Goal: Task Accomplishment & Management: Use online tool/utility

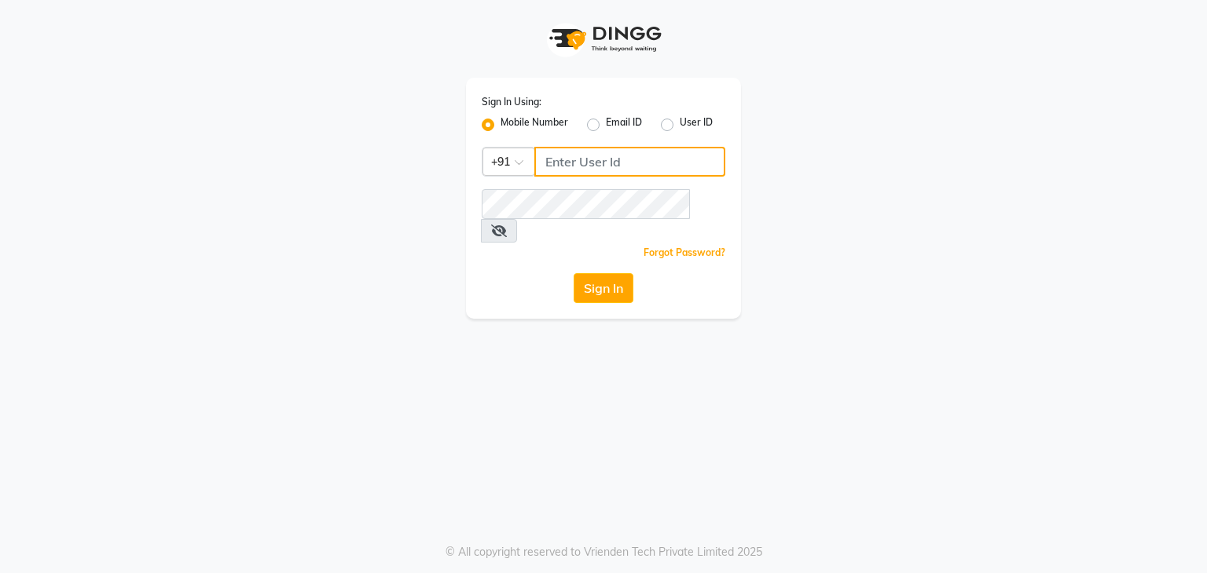
click at [635, 170] on input "Username" at bounding box center [629, 162] width 191 height 30
type input "9820632219"
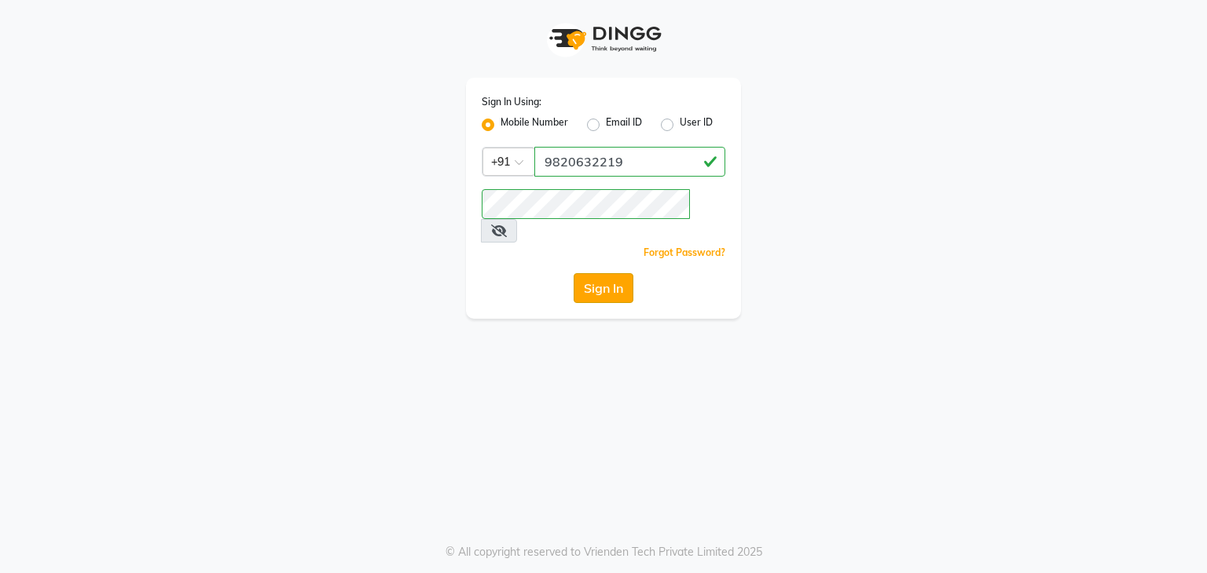
click at [615, 273] on button "Sign In" at bounding box center [603, 288] width 60 height 30
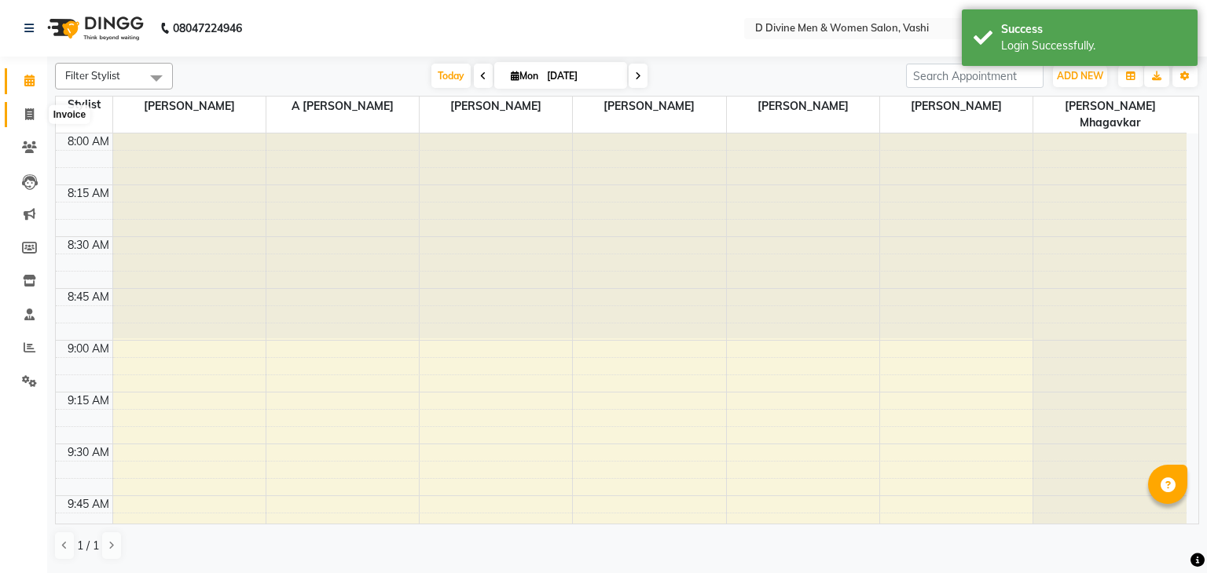
click at [25, 117] on icon at bounding box center [29, 114] width 9 height 12
select select "service"
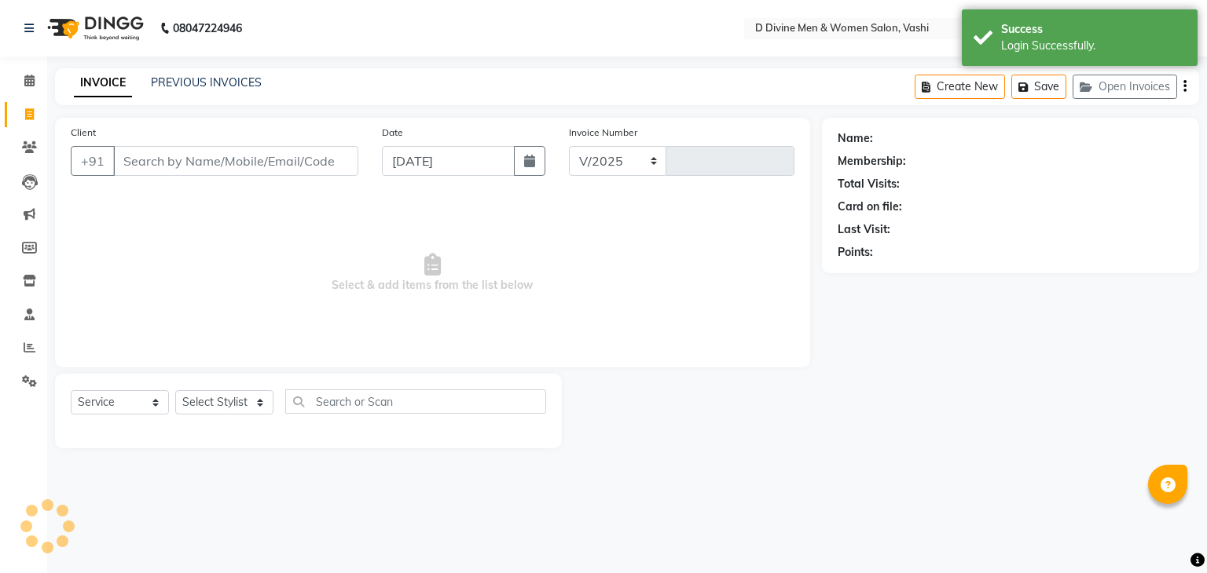
select select "718"
type input "3224"
click at [182, 165] on input "Client" at bounding box center [235, 161] width 245 height 30
select select "10981"
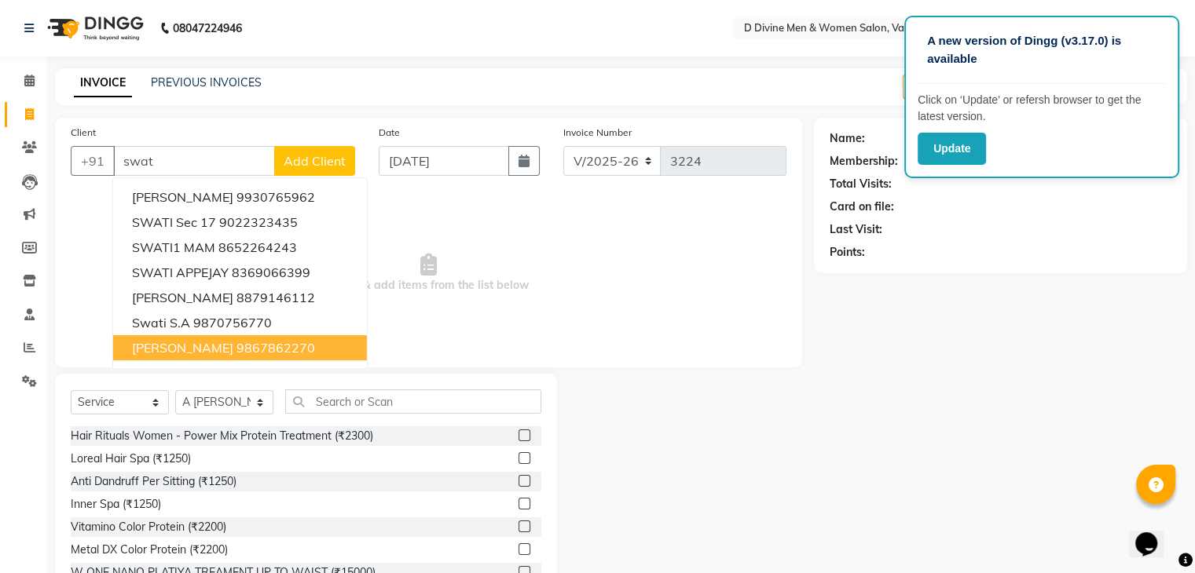
click at [236, 349] on ngb-highlight "9867862270" at bounding box center [275, 348] width 79 height 16
type input "9867862270"
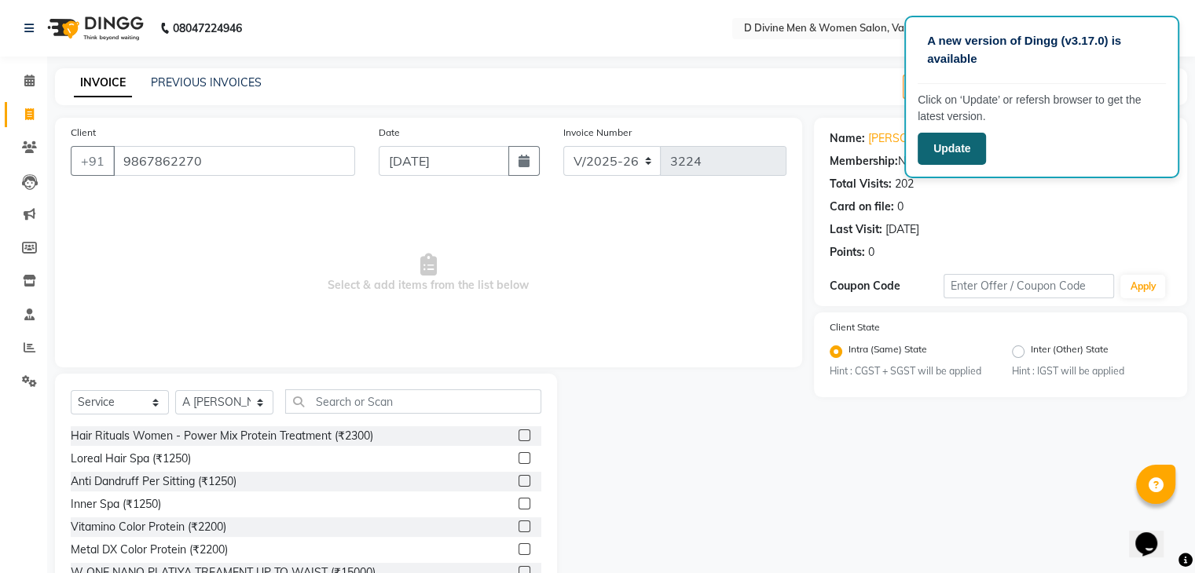
click at [941, 157] on button "Update" at bounding box center [952, 149] width 68 height 32
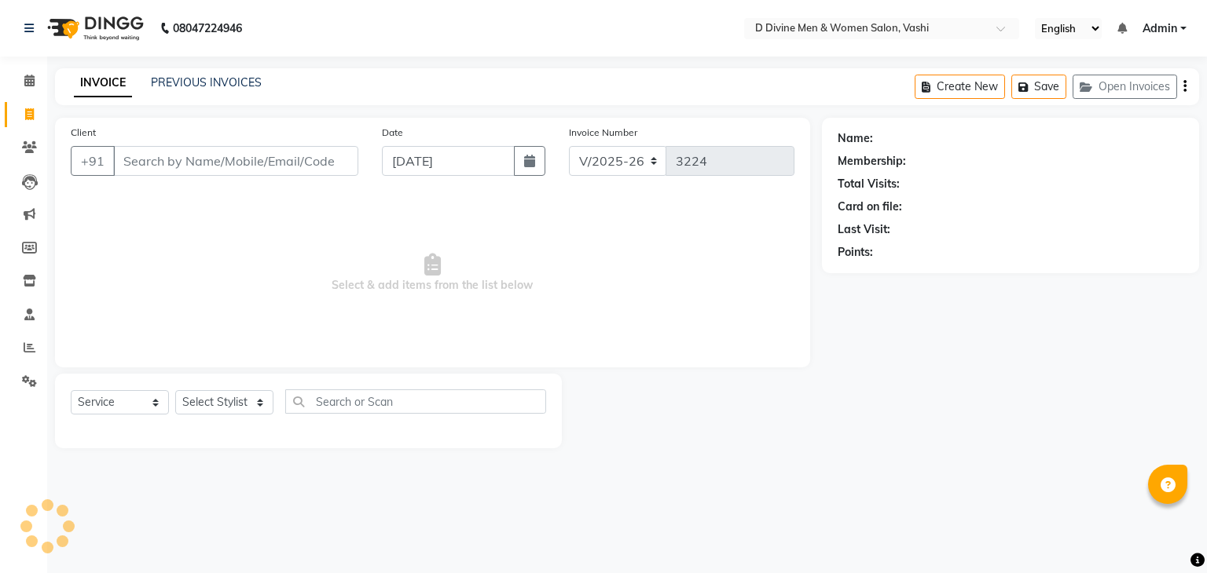
select select "718"
select select "service"
select select "10981"
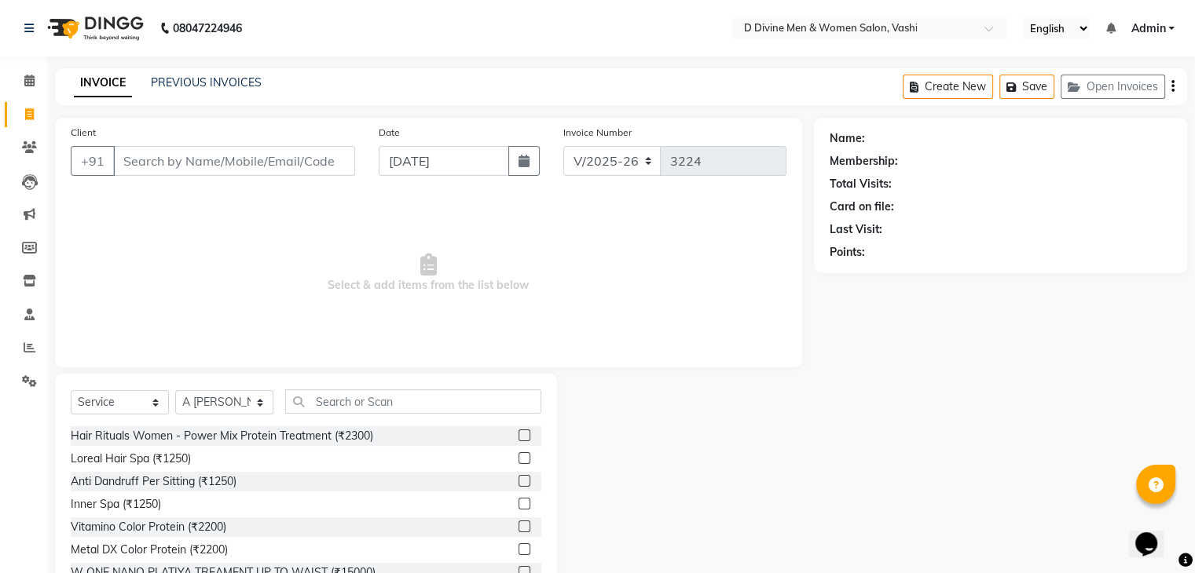
click at [179, 161] on input "Client" at bounding box center [234, 161] width 242 height 30
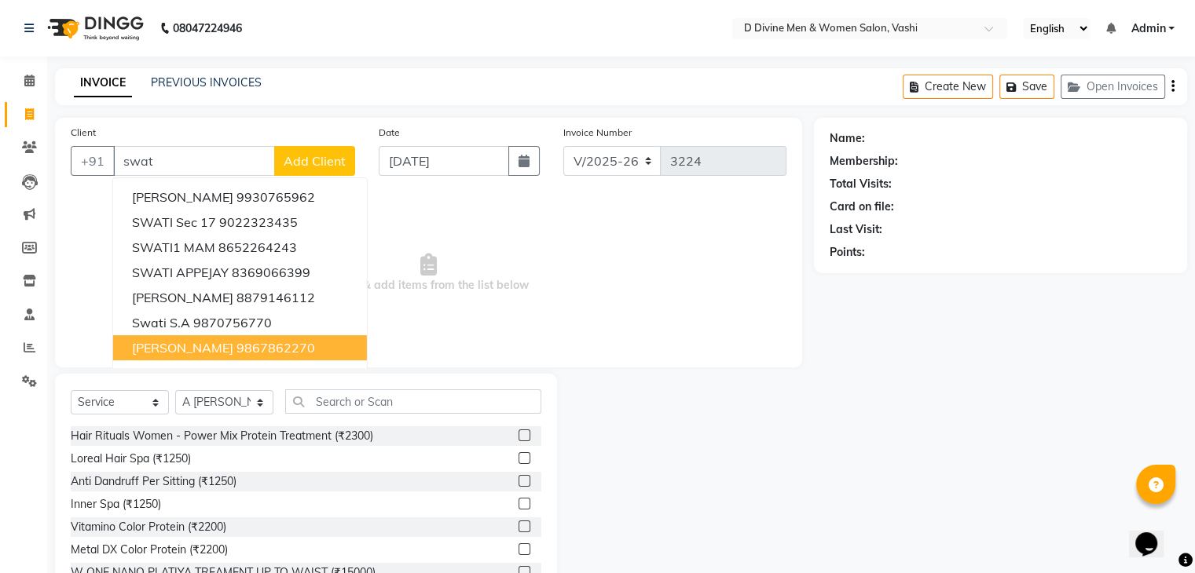
click at [218, 356] on button "[PERSON_NAME] 9867862270" at bounding box center [240, 347] width 254 height 25
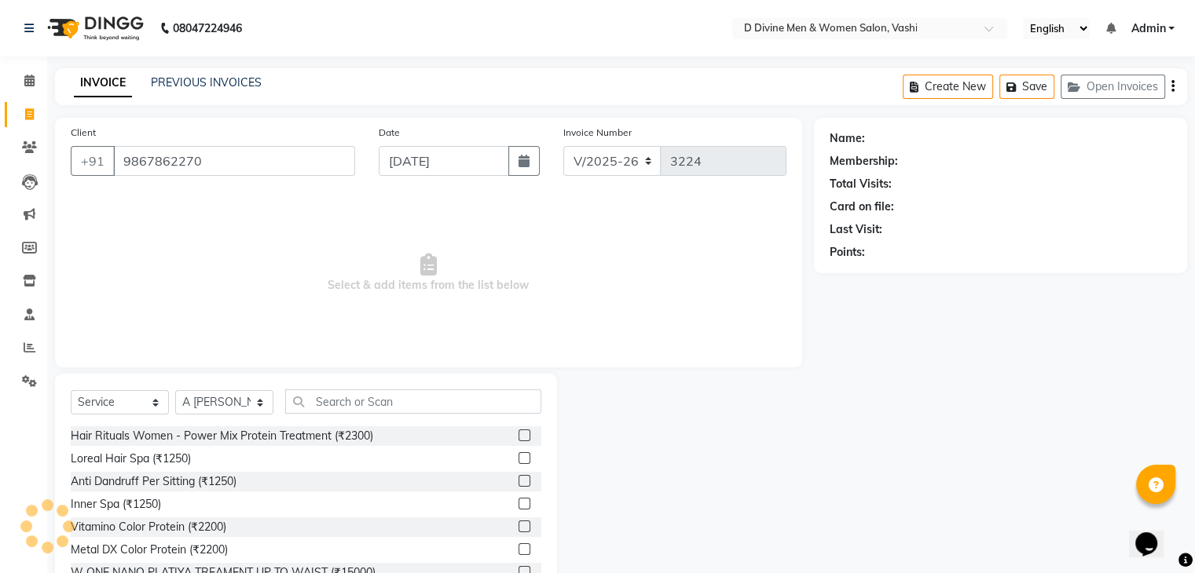
type input "9867862270"
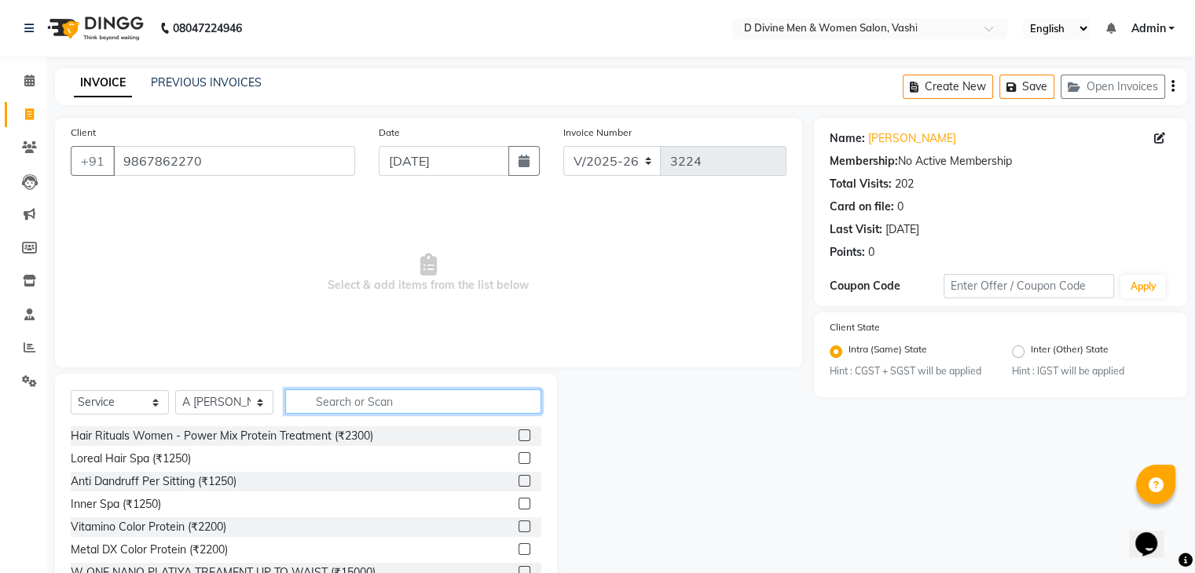
click at [429, 408] on input "text" at bounding box center [413, 402] width 256 height 24
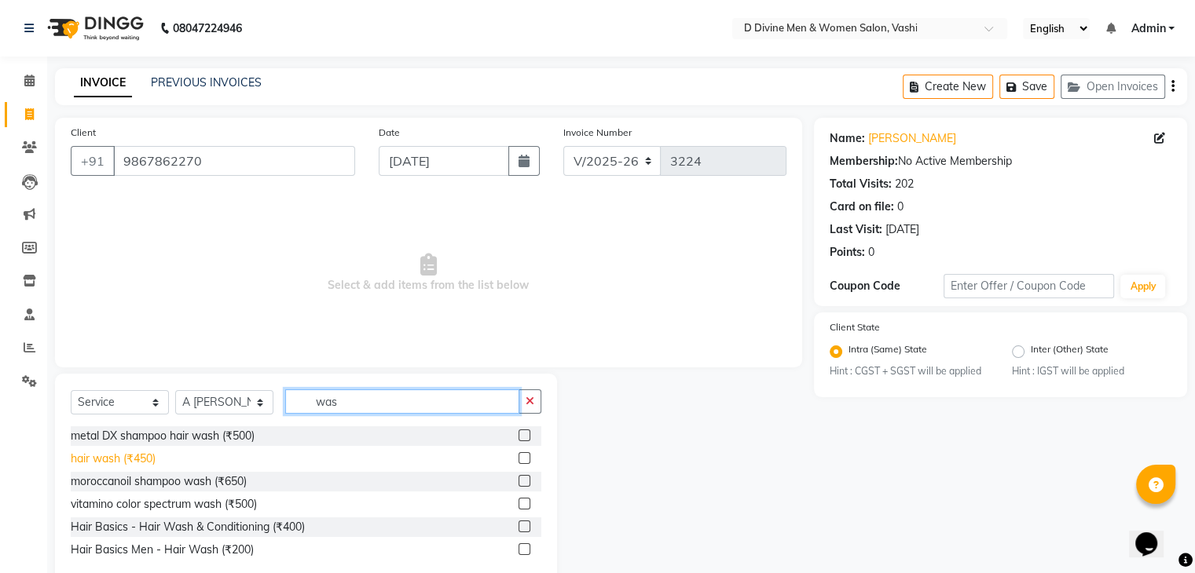
type input "was"
click at [144, 463] on div "hair wash (₹450)" at bounding box center [113, 459] width 85 height 16
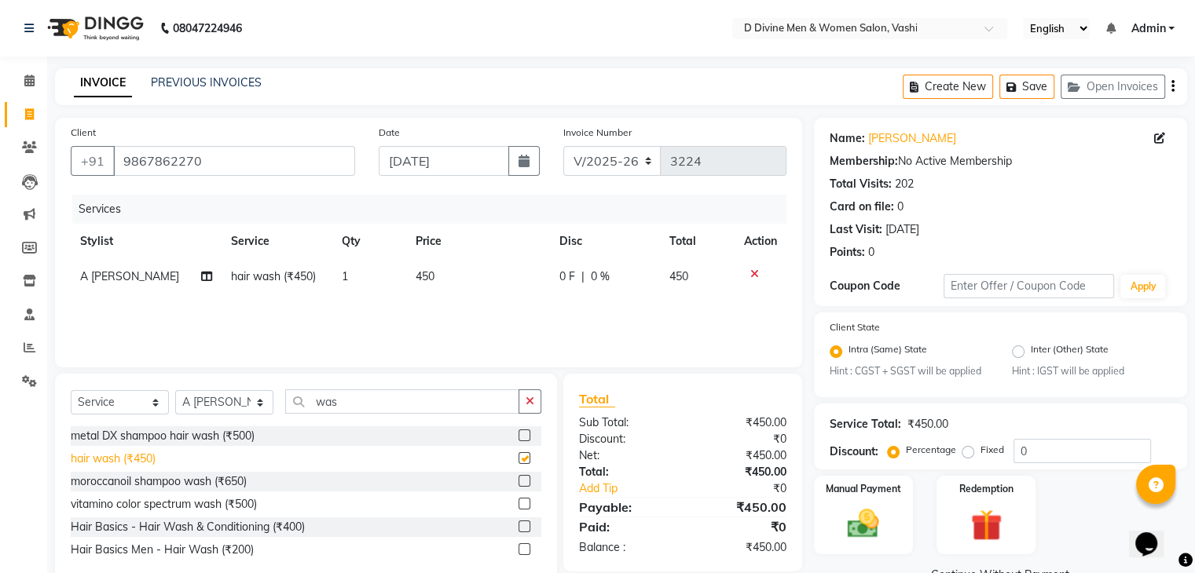
checkbox input "false"
click at [201, 278] on icon at bounding box center [206, 276] width 11 height 11
select select "10981"
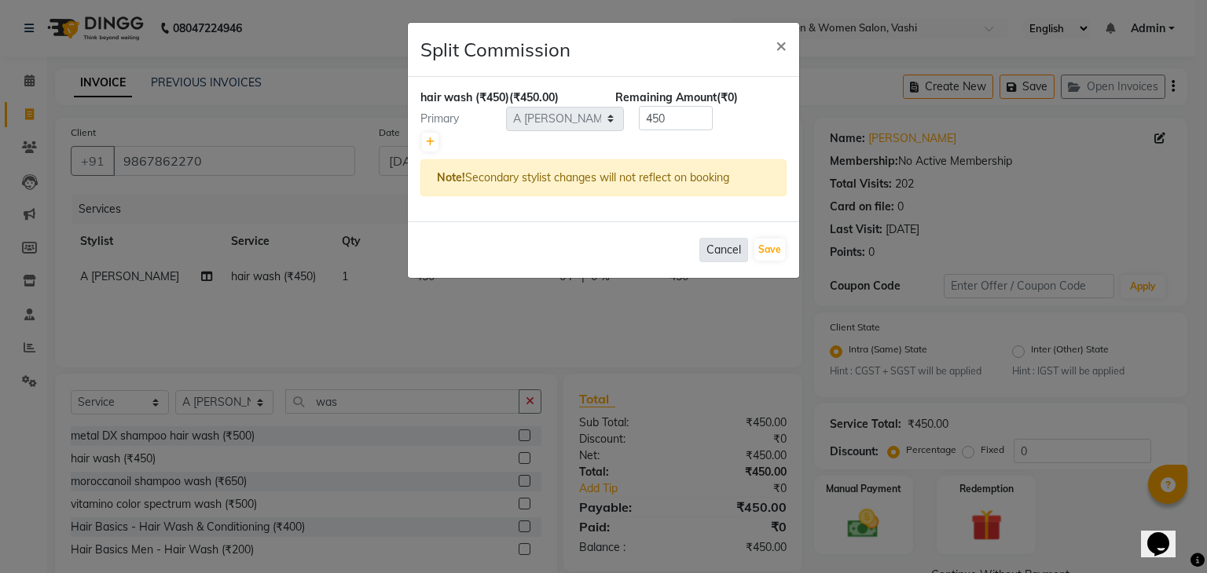
click at [732, 250] on button "Cancel" at bounding box center [723, 250] width 49 height 24
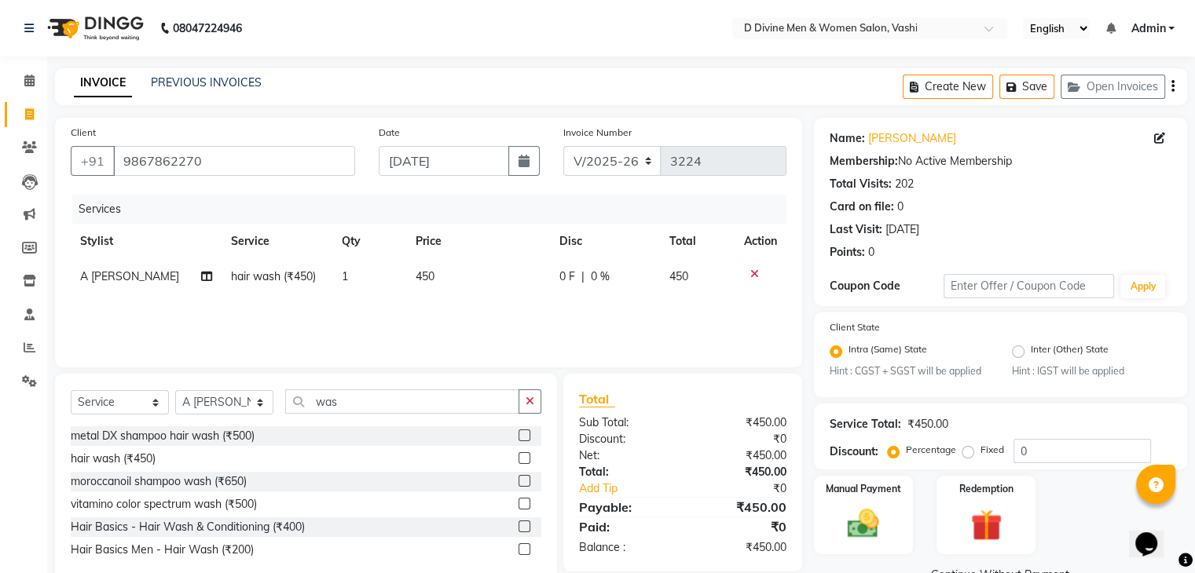
click at [141, 279] on span "A [PERSON_NAME]" at bounding box center [129, 276] width 99 height 14
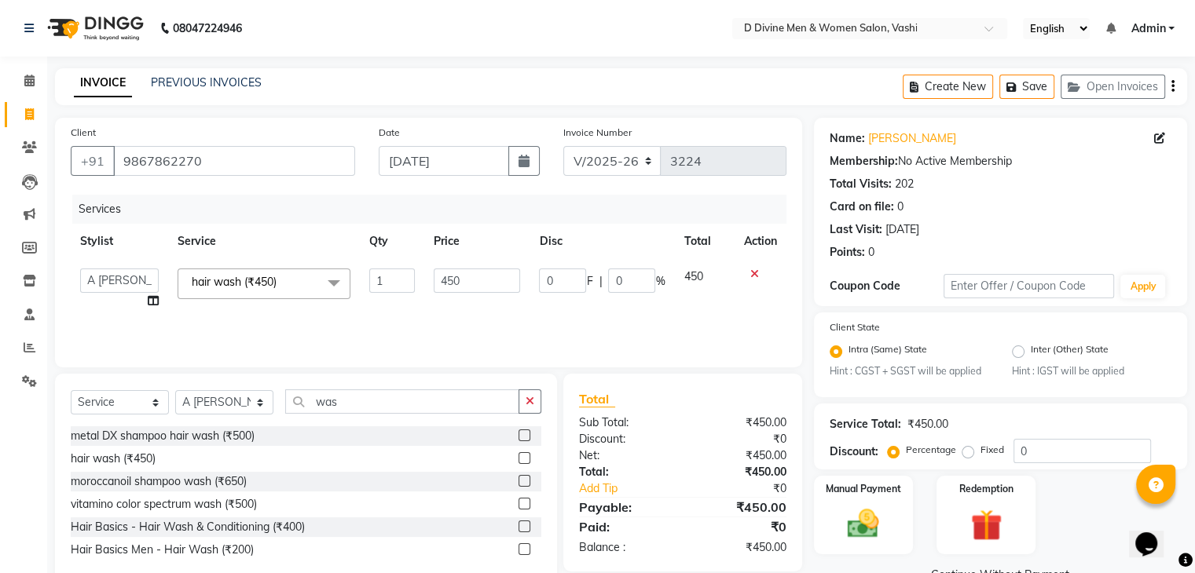
click at [332, 287] on span at bounding box center [333, 284] width 31 height 30
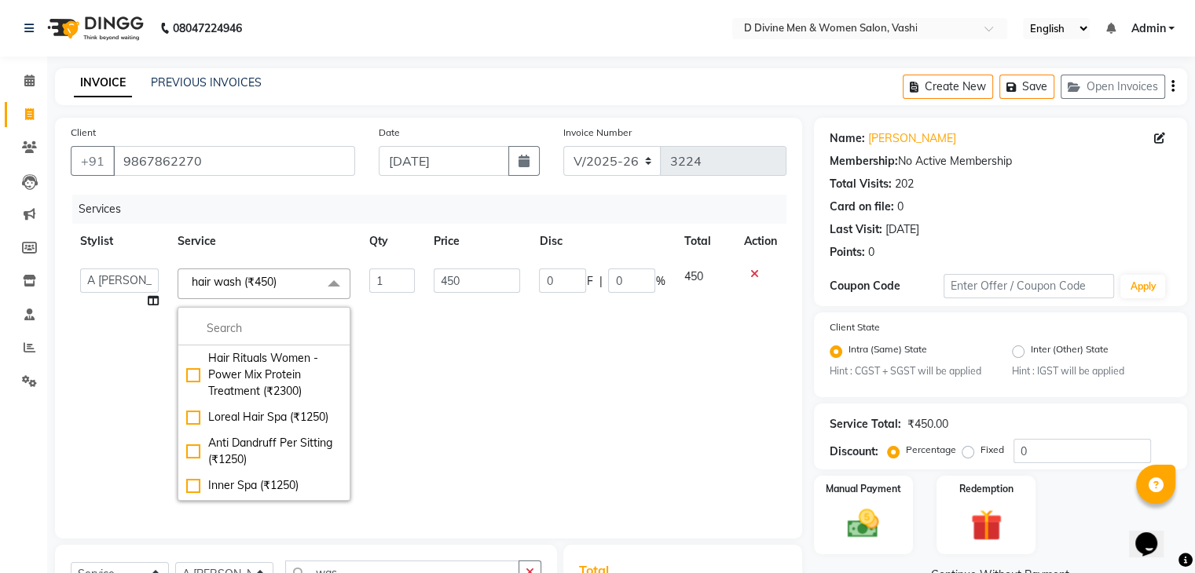
click at [288, 215] on div "Services" at bounding box center [435, 209] width 726 height 29
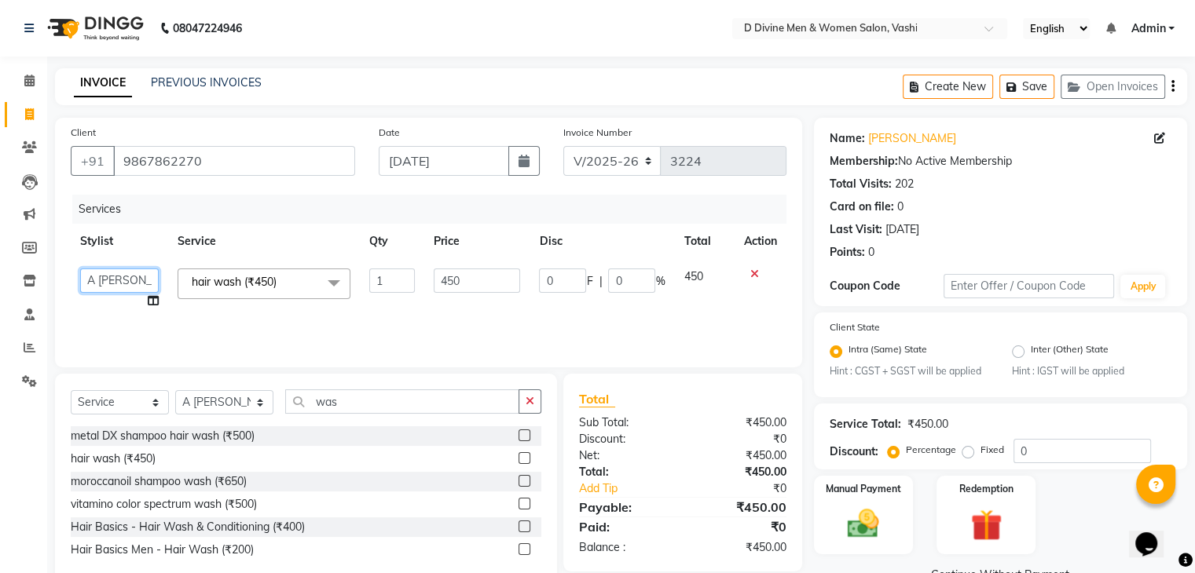
click at [137, 284] on select "A [PERSON_NAME] [PERSON_NAME] Divine salon [PERSON_NAME] [PERSON_NAME] [PERSON_…" at bounding box center [119, 281] width 79 height 24
select select "10982"
click at [566, 287] on input "0" at bounding box center [562, 281] width 47 height 24
type input "100"
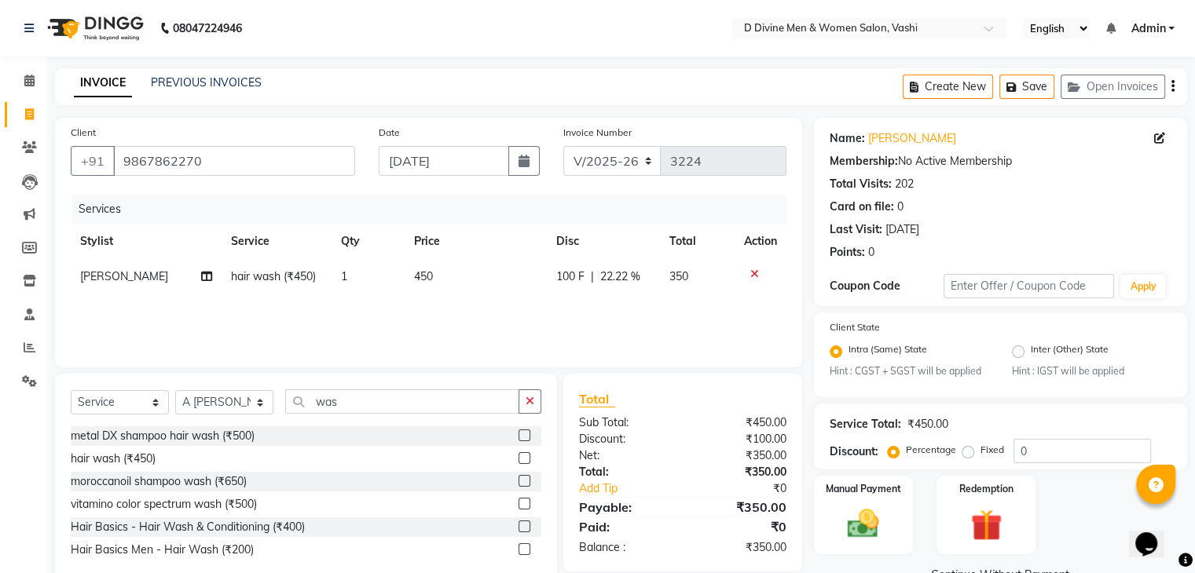
click at [581, 312] on div "Services Stylist Service Qty Price Disc Total Action [PERSON_NAME] hair wash (₹…" at bounding box center [429, 273] width 716 height 157
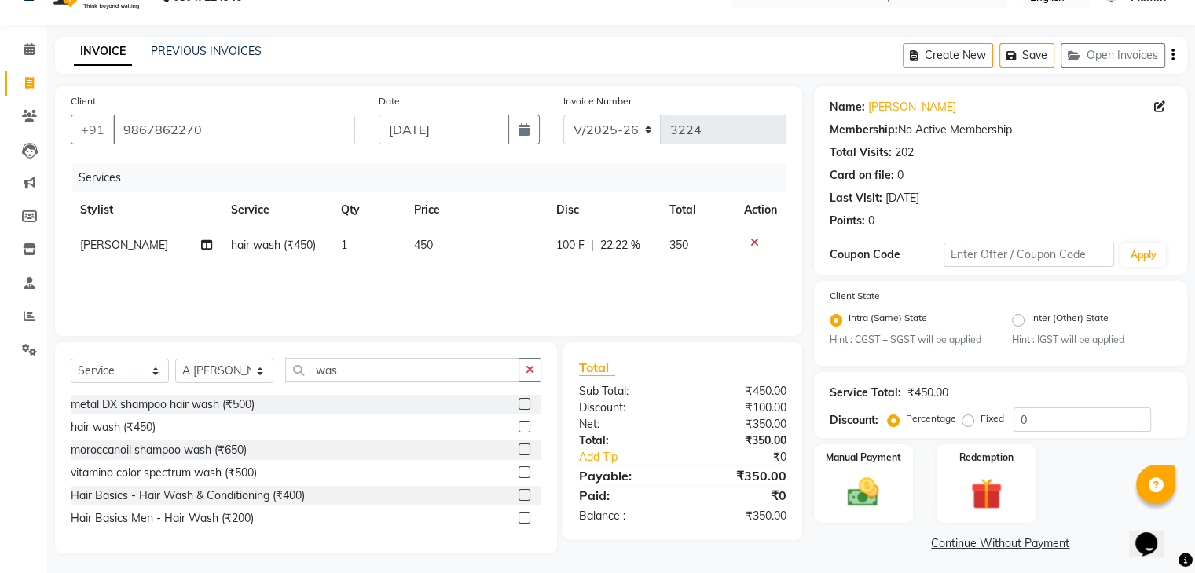
scroll to position [38, 0]
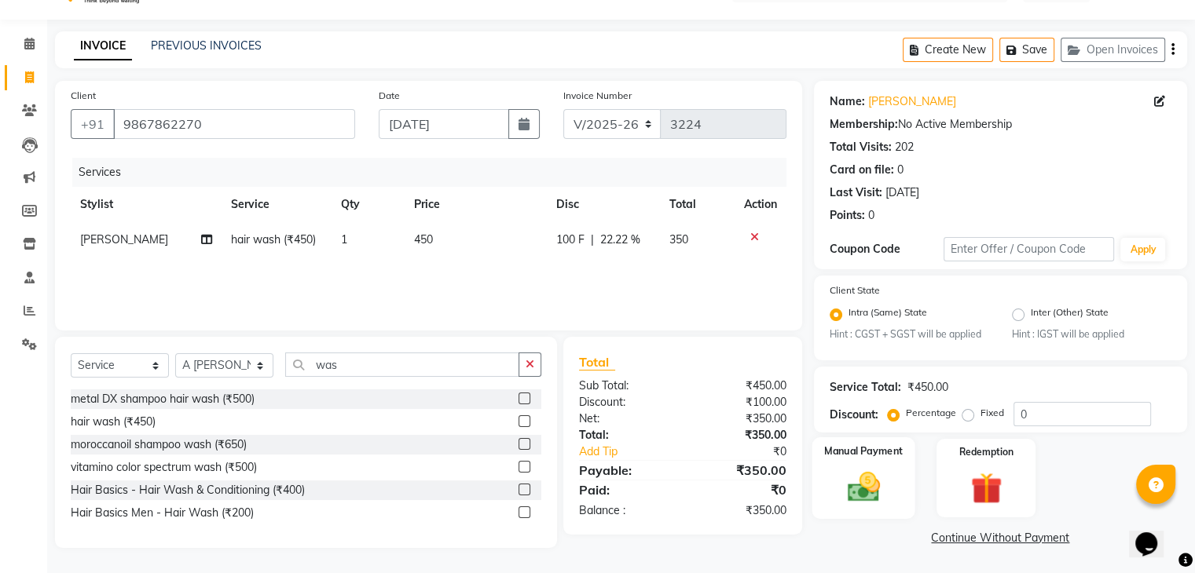
click at [868, 489] on img at bounding box center [863, 488] width 53 height 38
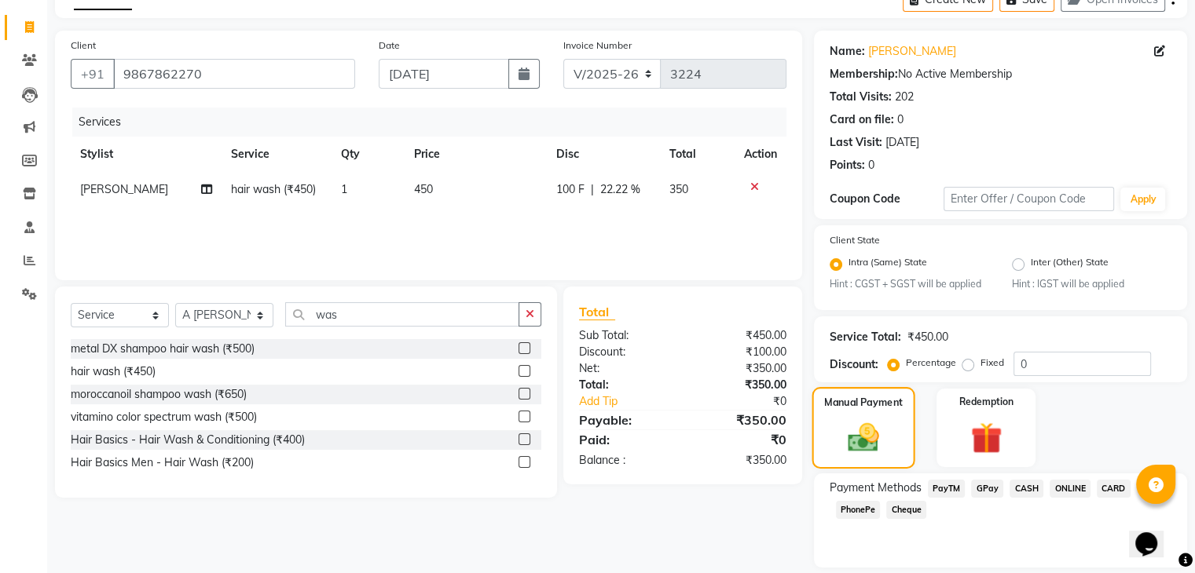
scroll to position [139, 0]
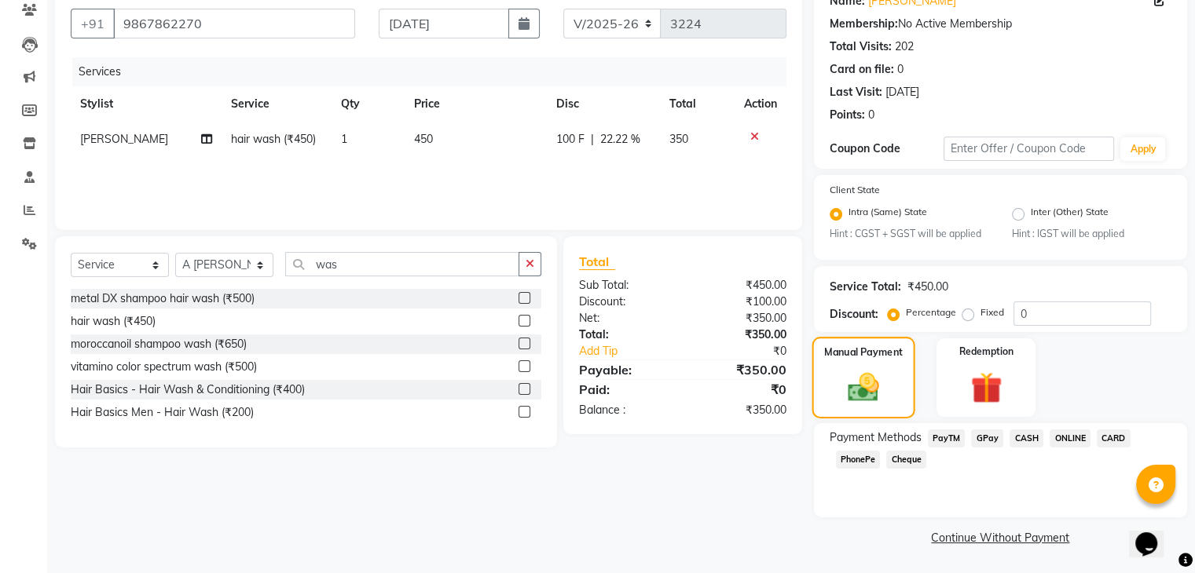
click at [885, 379] on img at bounding box center [863, 388] width 50 height 36
click at [1033, 537] on link "Continue Without Payment" at bounding box center [1000, 538] width 367 height 16
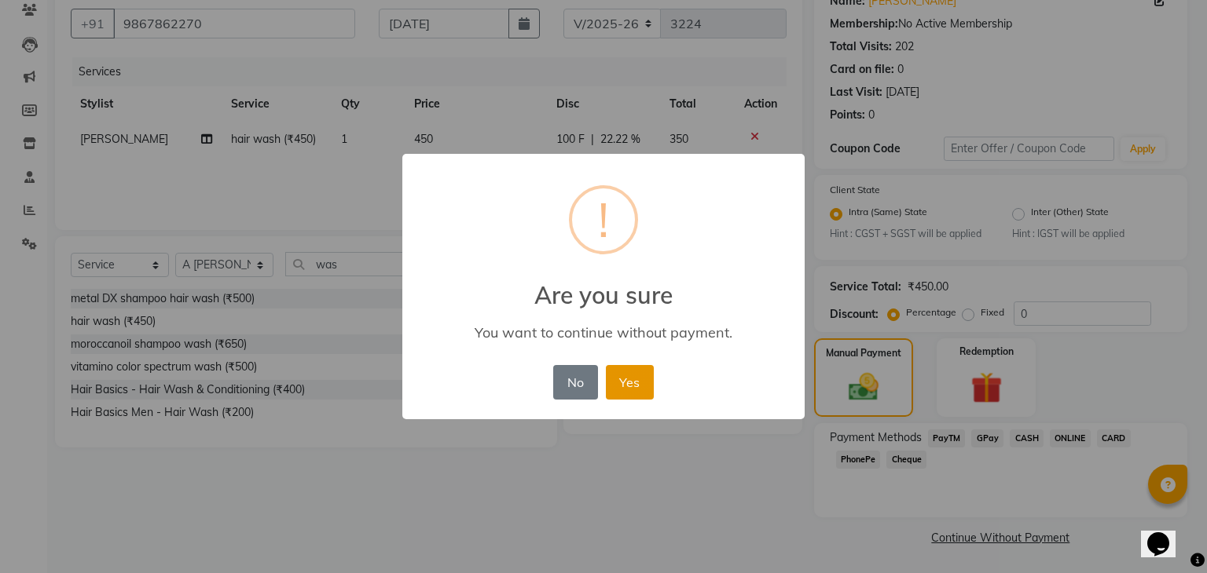
click at [635, 379] on button "Yes" at bounding box center [630, 382] width 48 height 35
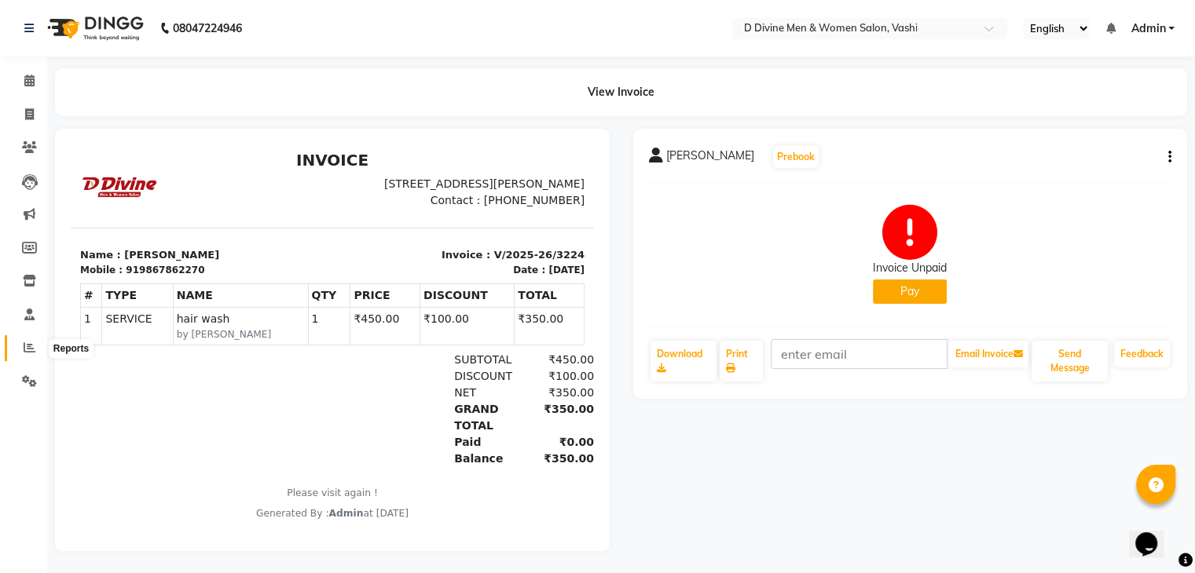
click at [28, 351] on icon at bounding box center [30, 348] width 12 height 12
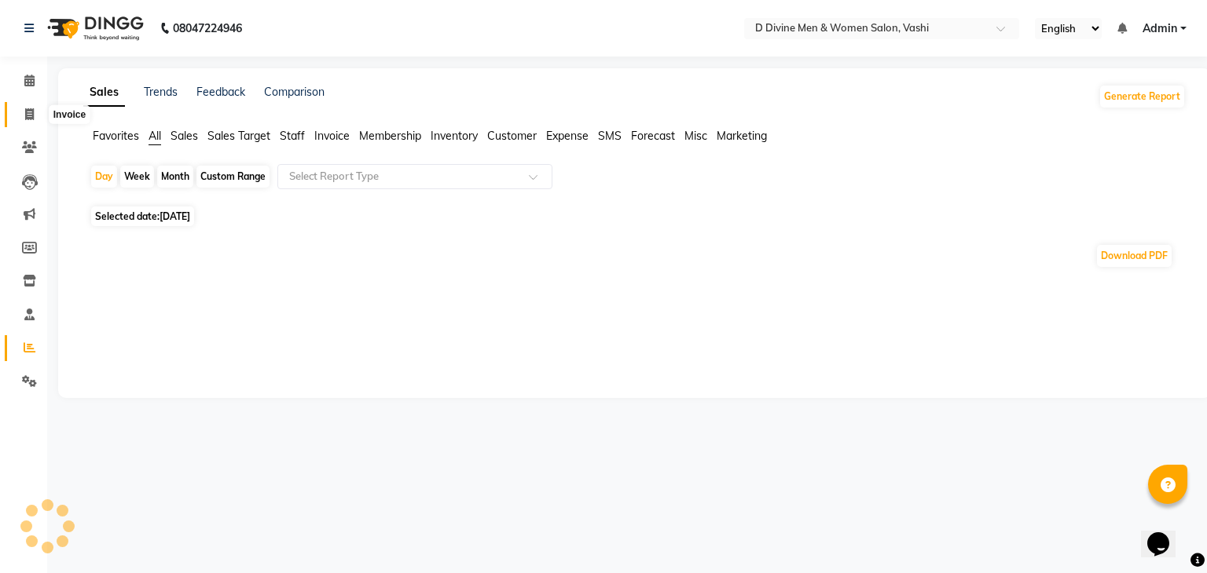
click at [30, 110] on icon at bounding box center [29, 114] width 9 height 12
select select "service"
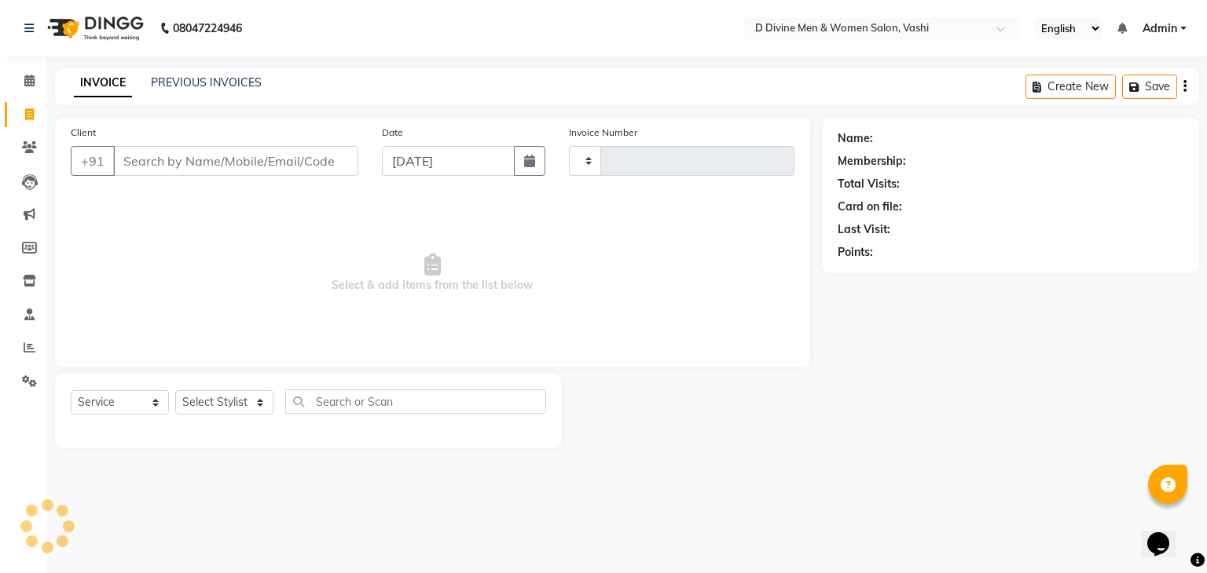
type input "3225"
select select "718"
select select "10981"
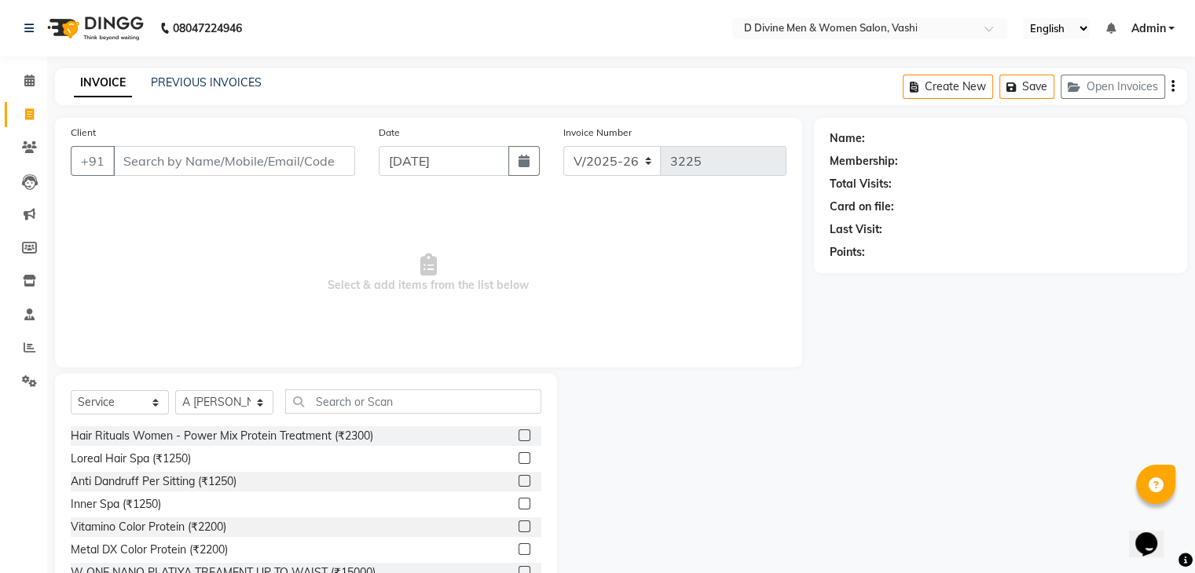
click at [311, 164] on input "Client" at bounding box center [234, 161] width 242 height 30
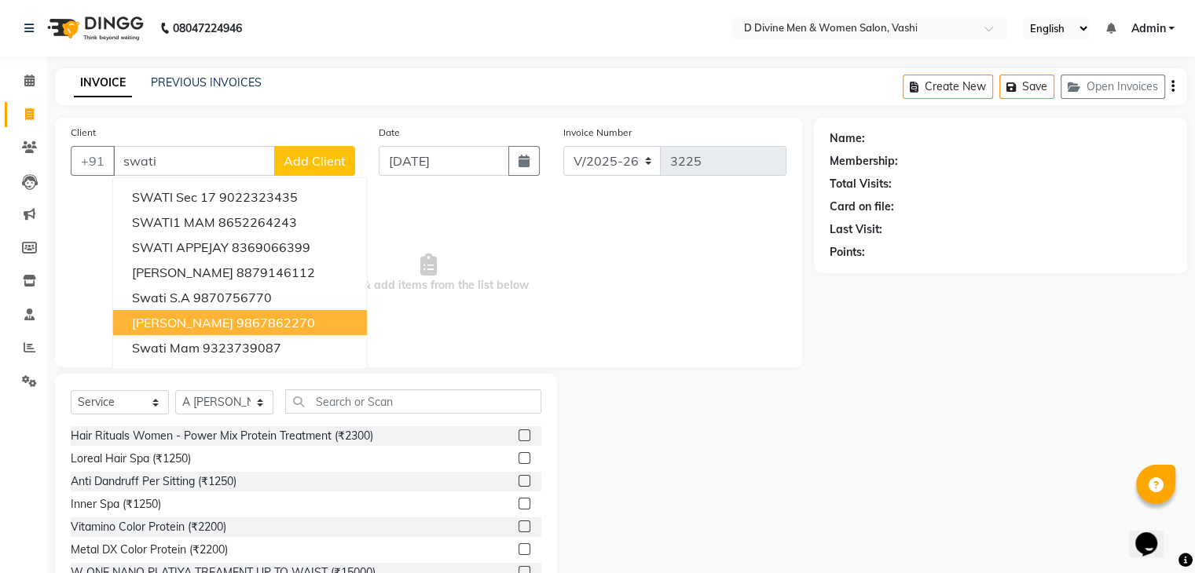
click at [277, 326] on ngb-highlight "9867862270" at bounding box center [275, 323] width 79 height 16
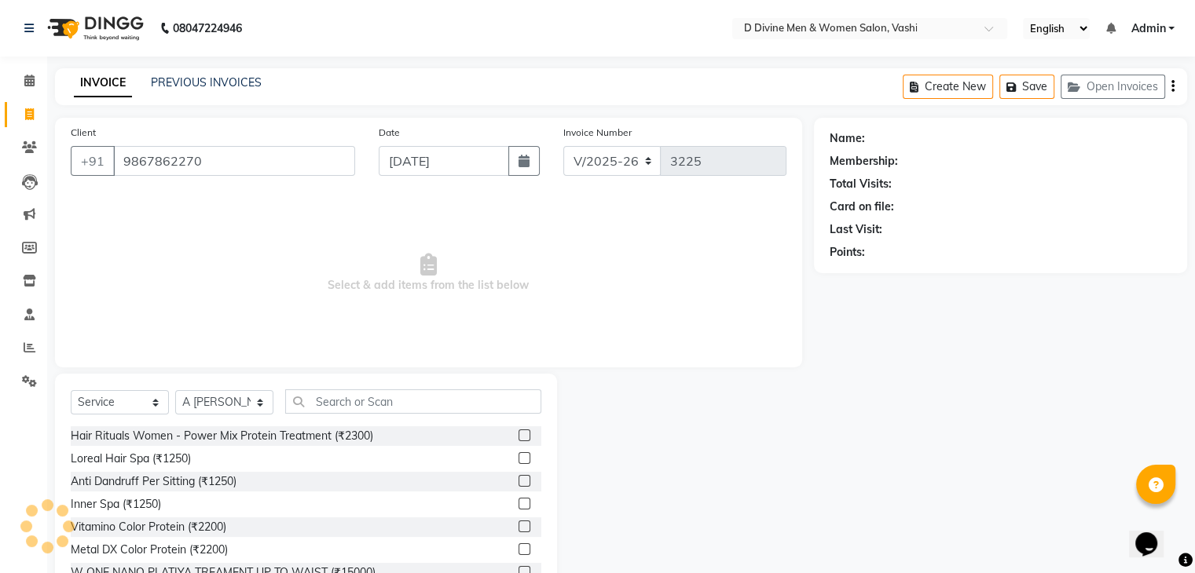
type input "9867862270"
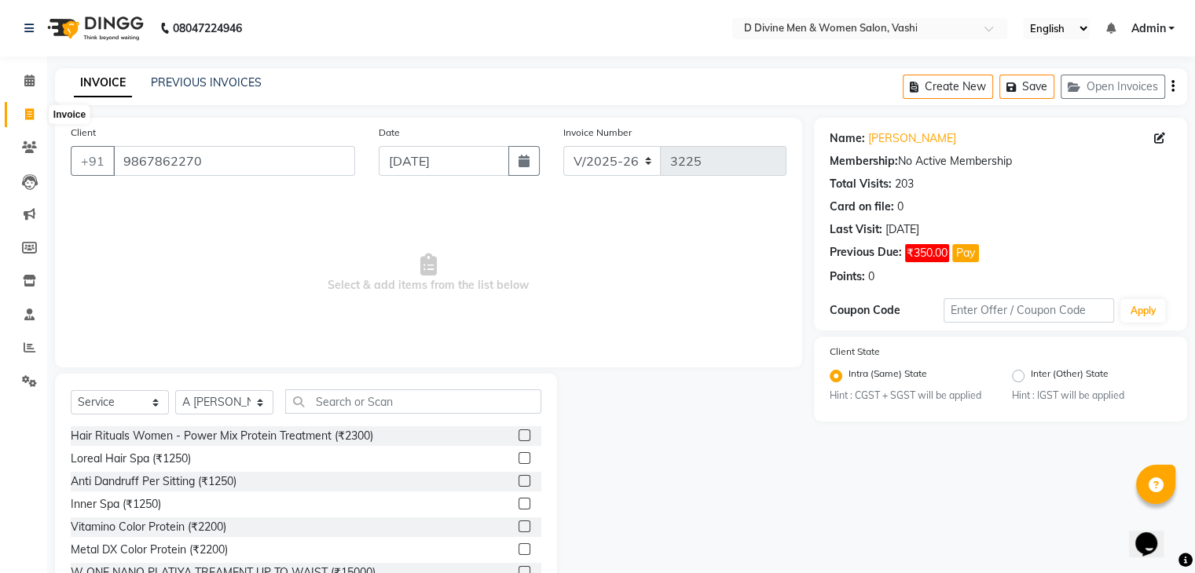
click at [29, 117] on icon at bounding box center [29, 114] width 9 height 12
select select "service"
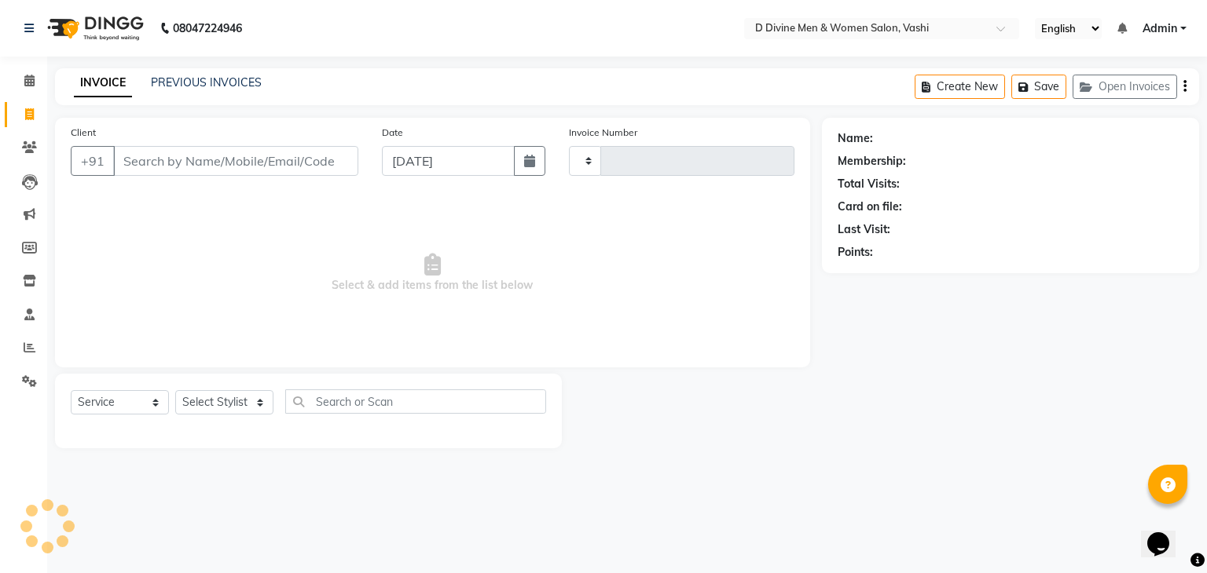
type input "3225"
select select "718"
select select "10981"
